Goal: Find specific page/section: Find specific page/section

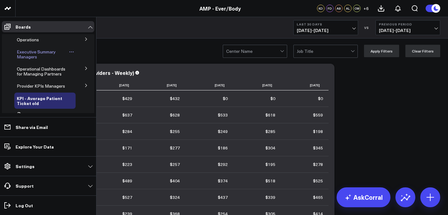
click at [34, 53] on span "Executive Summary Managers" at bounding box center [36, 54] width 39 height 11
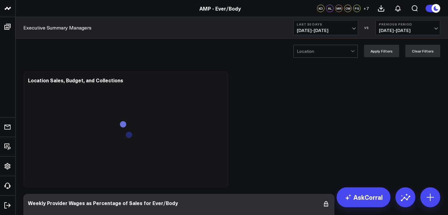
click at [320, 28] on span "[DATE] - [DATE]" at bounding box center [326, 30] width 58 height 5
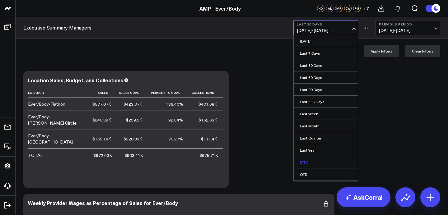
click at [308, 166] on link "MTD" at bounding box center [325, 162] width 64 height 12
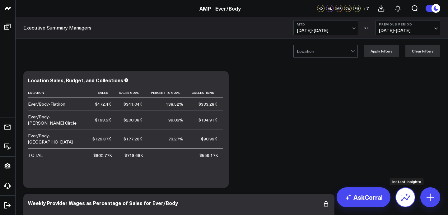
click at [403, 195] on icon at bounding box center [405, 197] width 10 height 10
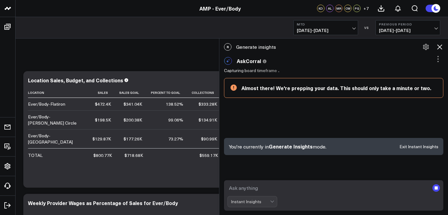
click at [272, 204] on div "Instant Insights" at bounding box center [252, 201] width 50 height 11
click at [263, 200] on div "Instant Insights" at bounding box center [252, 201] width 50 height 11
click at [271, 201] on div "Instant Insights" at bounding box center [252, 201] width 50 height 11
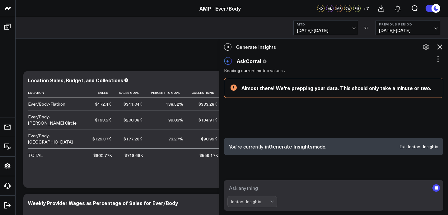
click at [271, 201] on div "Instant Insights" at bounding box center [252, 201] width 50 height 11
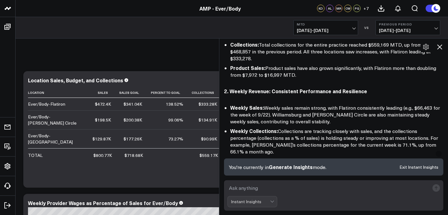
scroll to position [129, 0]
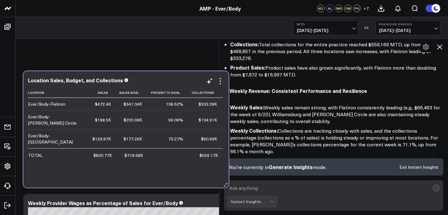
click at [166, 111] on td "99.06%" at bounding box center [168, 119] width 41 height 19
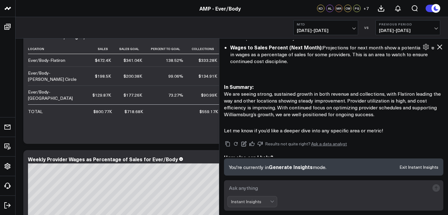
scroll to position [52, 0]
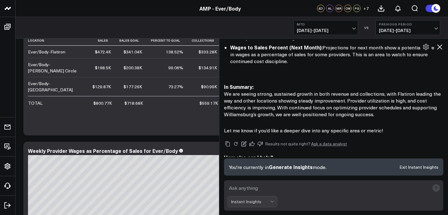
click at [295, 193] on textarea at bounding box center [328, 187] width 202 height 11
type textarea "retail mtd flatiron"
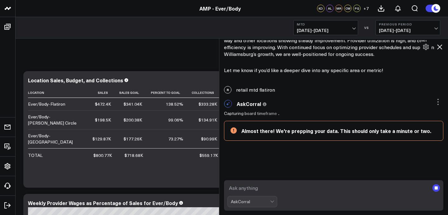
scroll to position [503, 0]
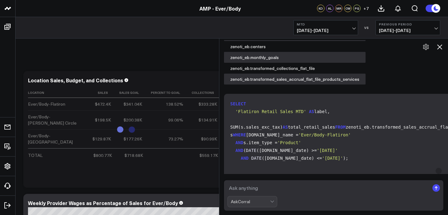
scroll to position [578, 0]
